Goal: Browse casually

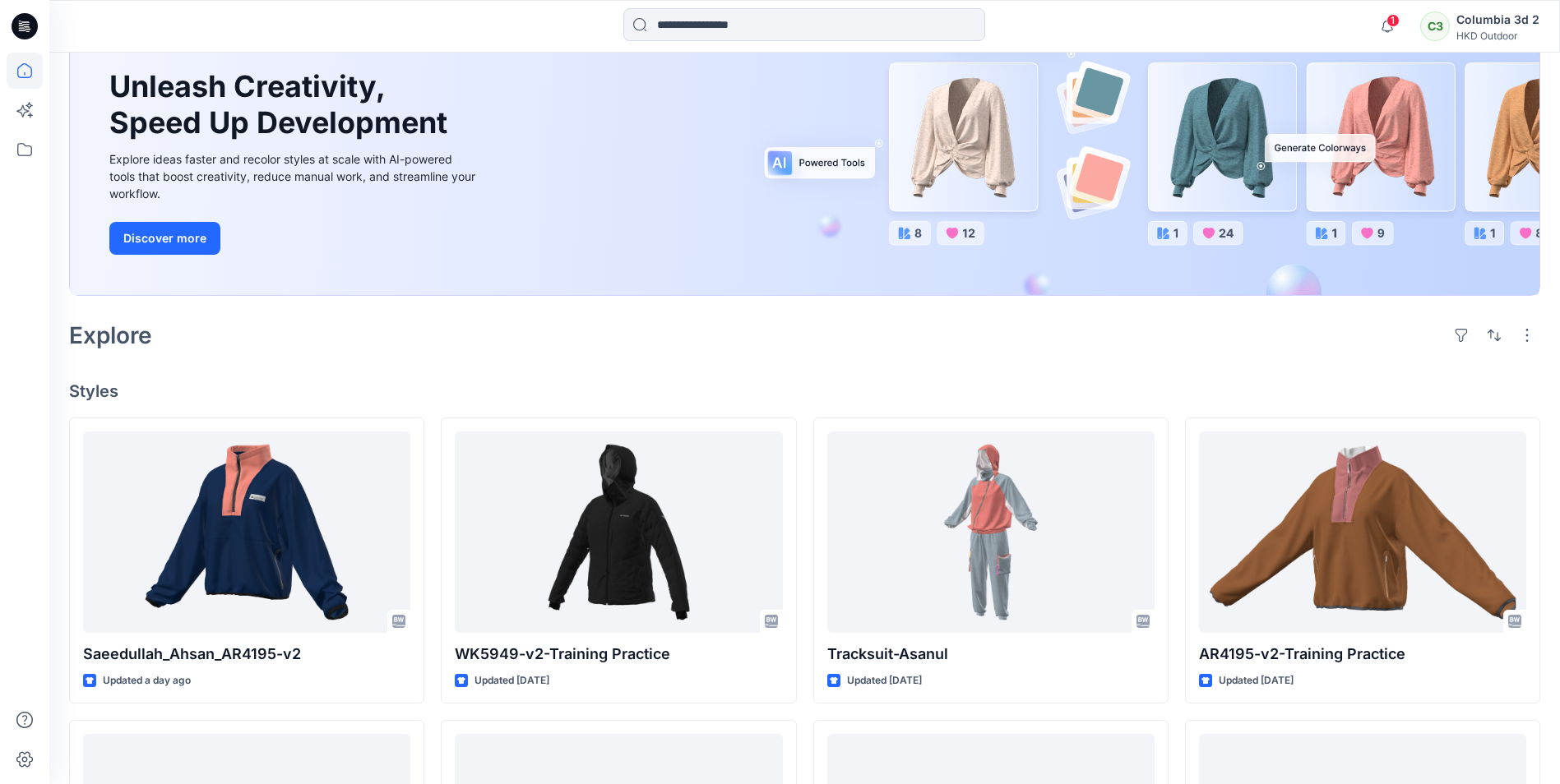
scroll to position [165, 0]
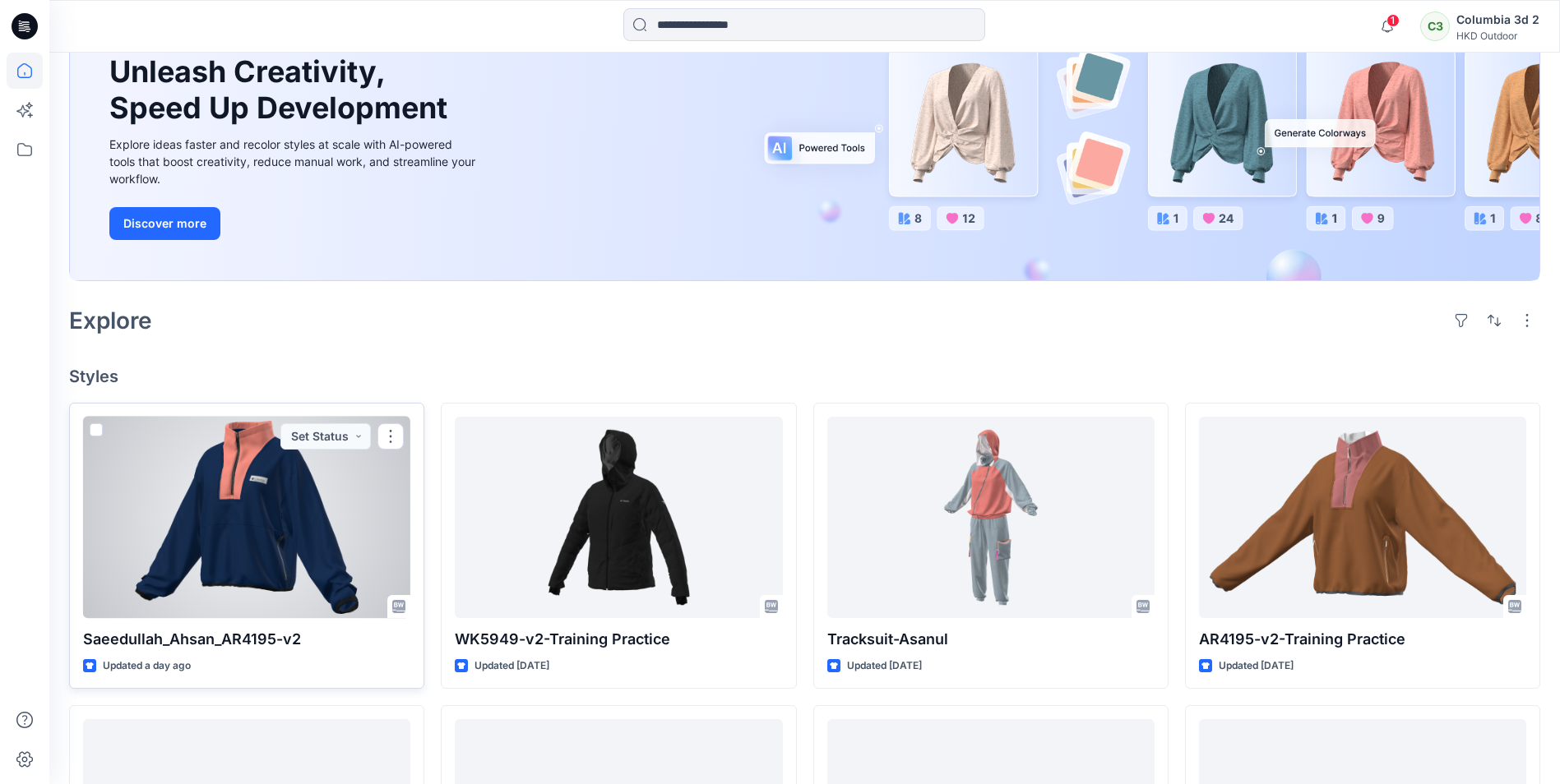
click at [317, 515] on div at bounding box center [246, 517] width 327 height 201
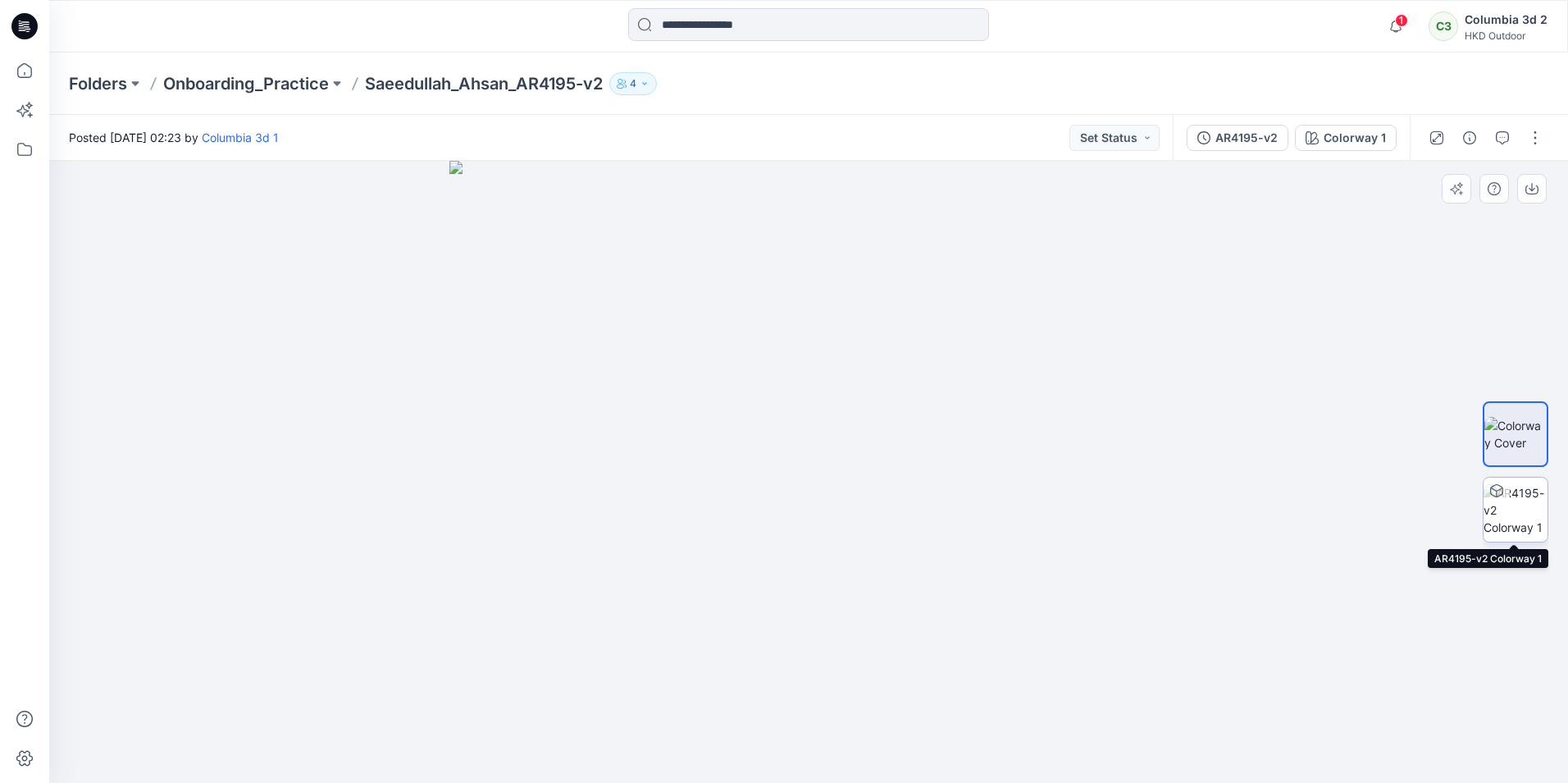
click at [1514, 515] on img at bounding box center [1516, 510] width 64 height 52
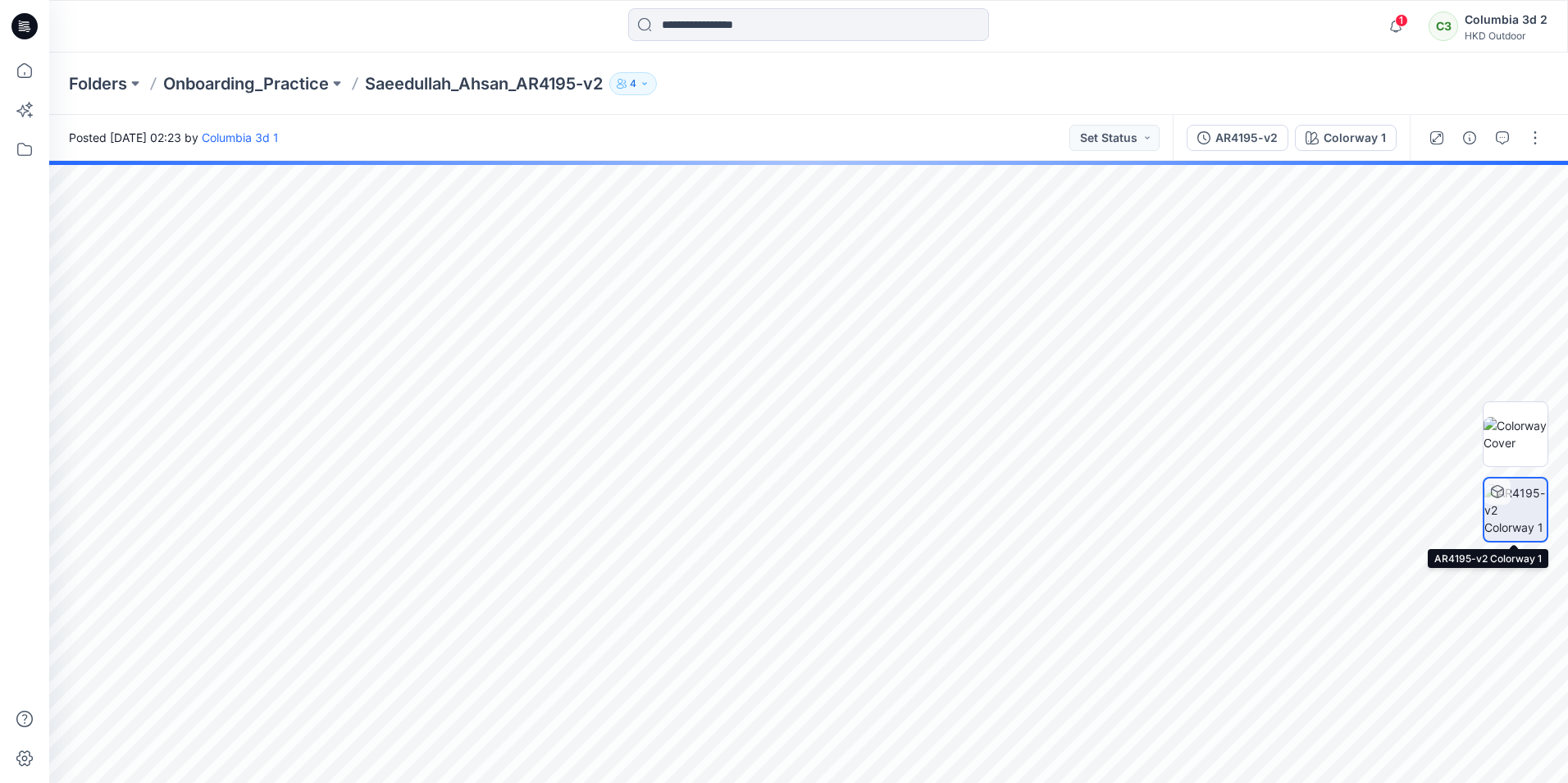
click at [1524, 508] on img at bounding box center [1516, 510] width 62 height 52
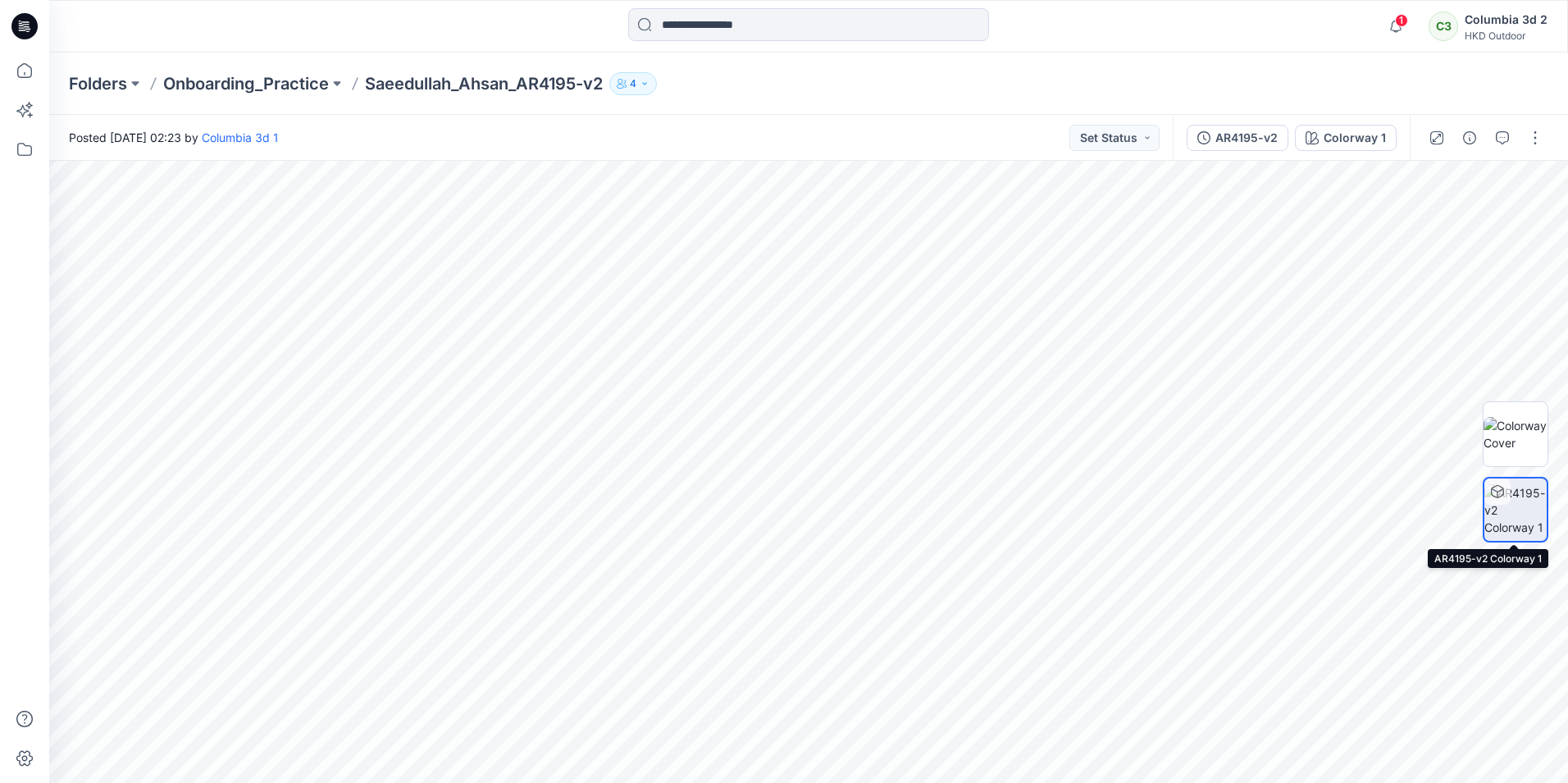
click at [1493, 489] on icon at bounding box center [1499, 490] width 12 height 4
click at [1465, 188] on icon "button" at bounding box center [1469, 195] width 13 height 13
click at [1514, 438] on img at bounding box center [1516, 434] width 64 height 35
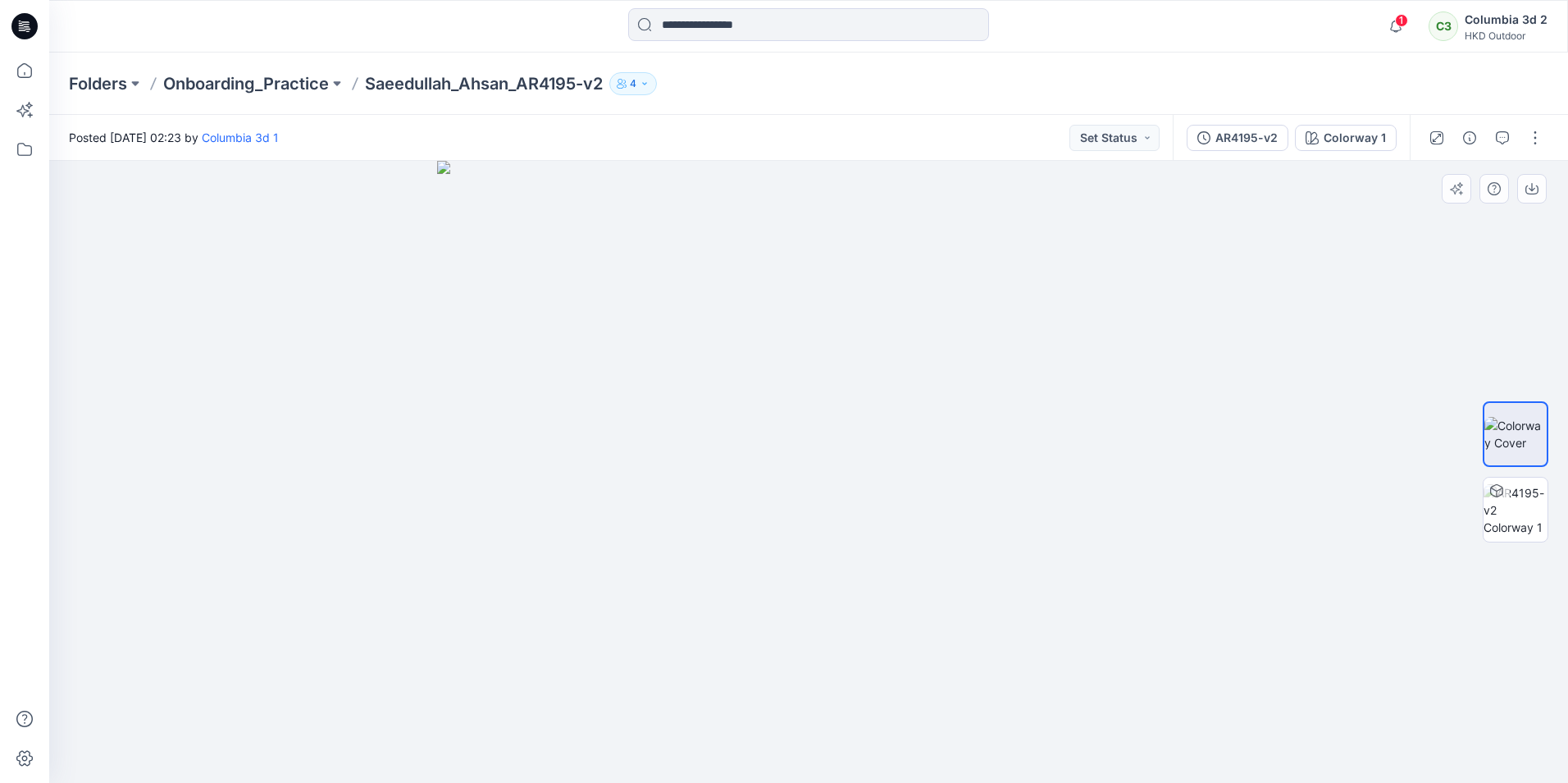
drag, startPoint x: 945, startPoint y: 434, endPoint x: 942, endPoint y: 556, distance: 122.0
click at [942, 556] on img at bounding box center [808, 472] width 743 height 622
drag, startPoint x: 905, startPoint y: 452, endPoint x: 874, endPoint y: 534, distance: 87.7
click at [871, 536] on img at bounding box center [808, 472] width 718 height 622
drag, startPoint x: 1100, startPoint y: 359, endPoint x: 1179, endPoint y: 363, distance: 79.1
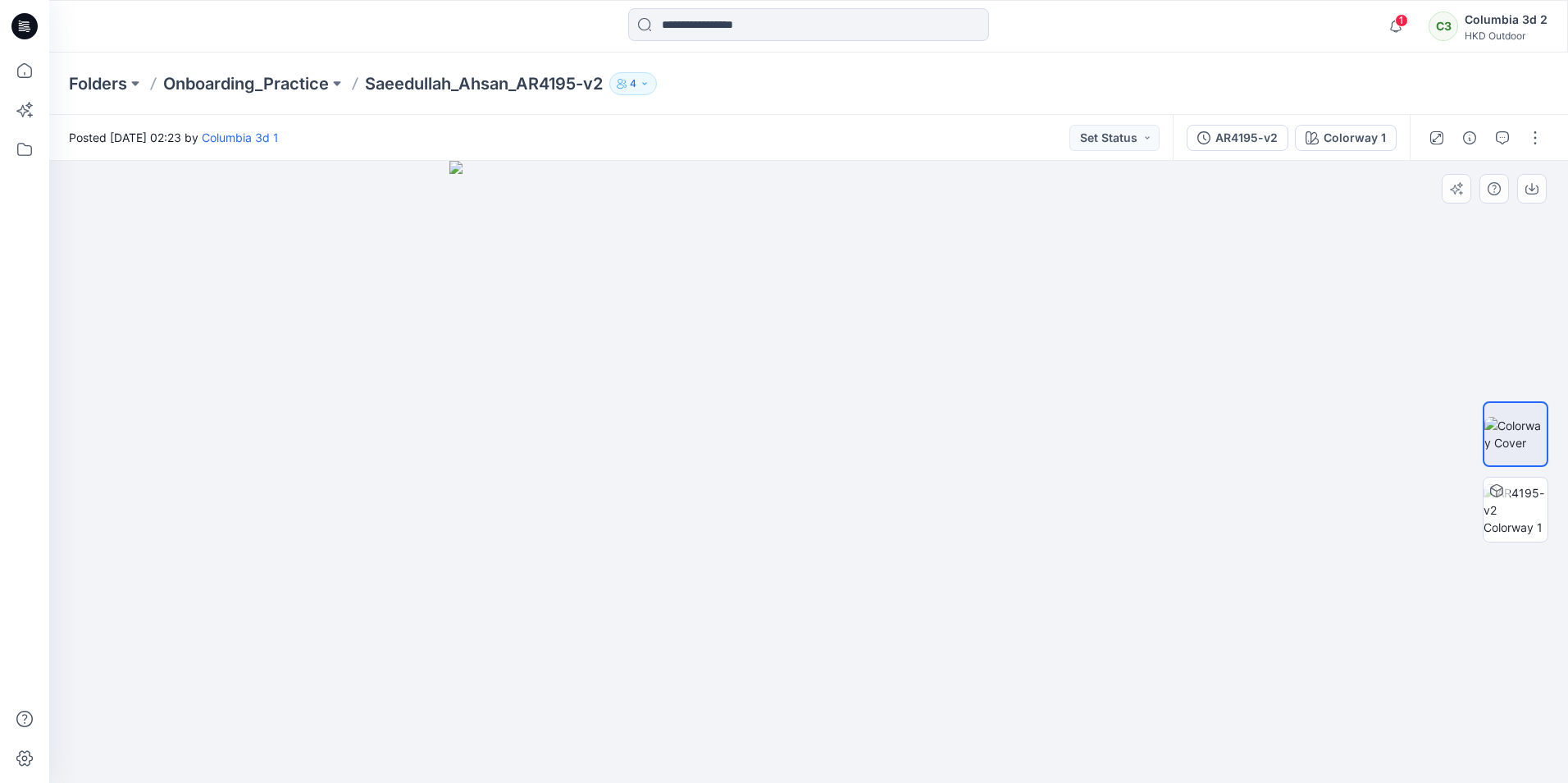
click at [1178, 363] on div at bounding box center [808, 472] width 1519 height 622
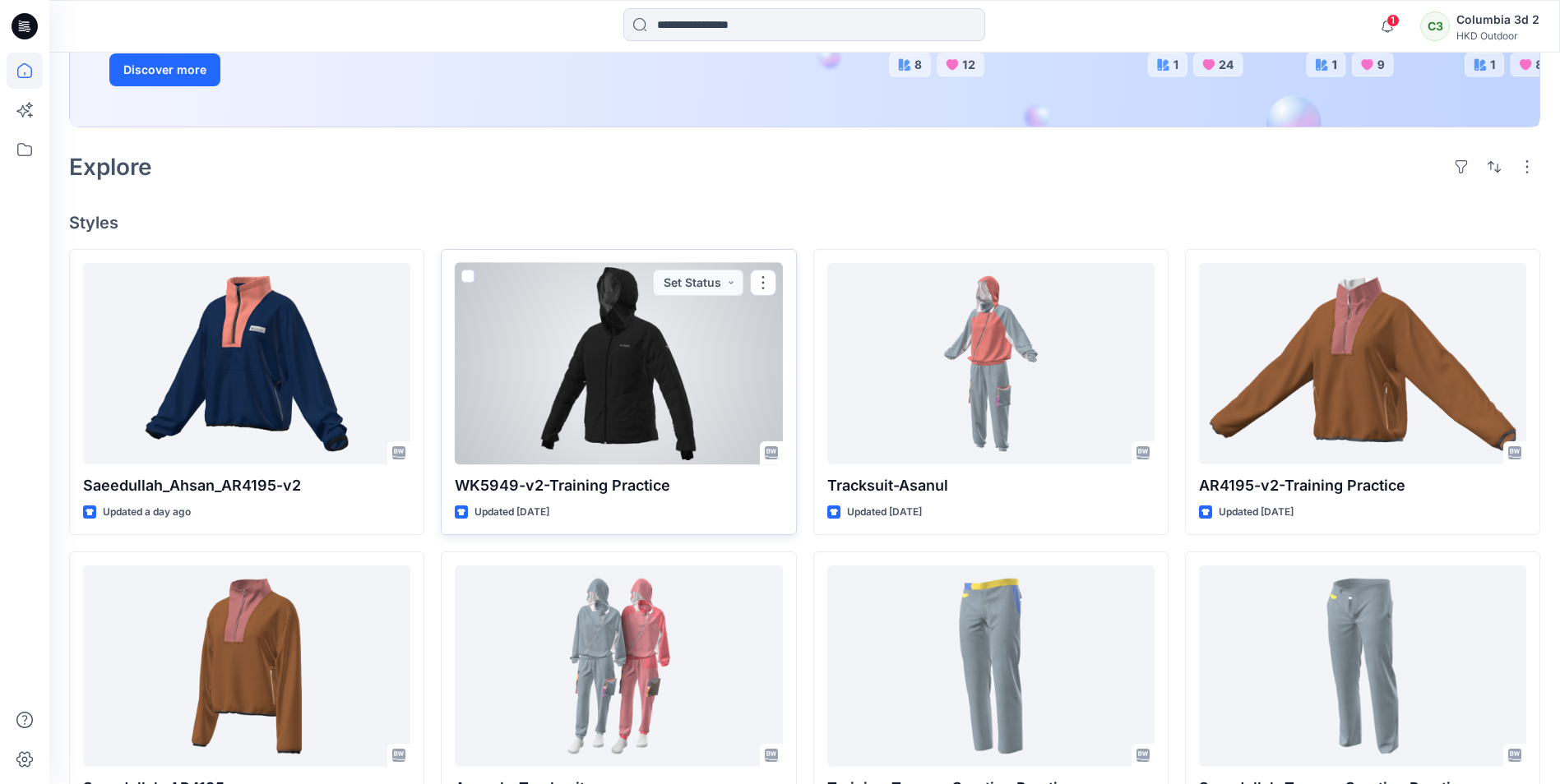
scroll to position [328, 0]
